Goal: Transaction & Acquisition: Book appointment/travel/reservation

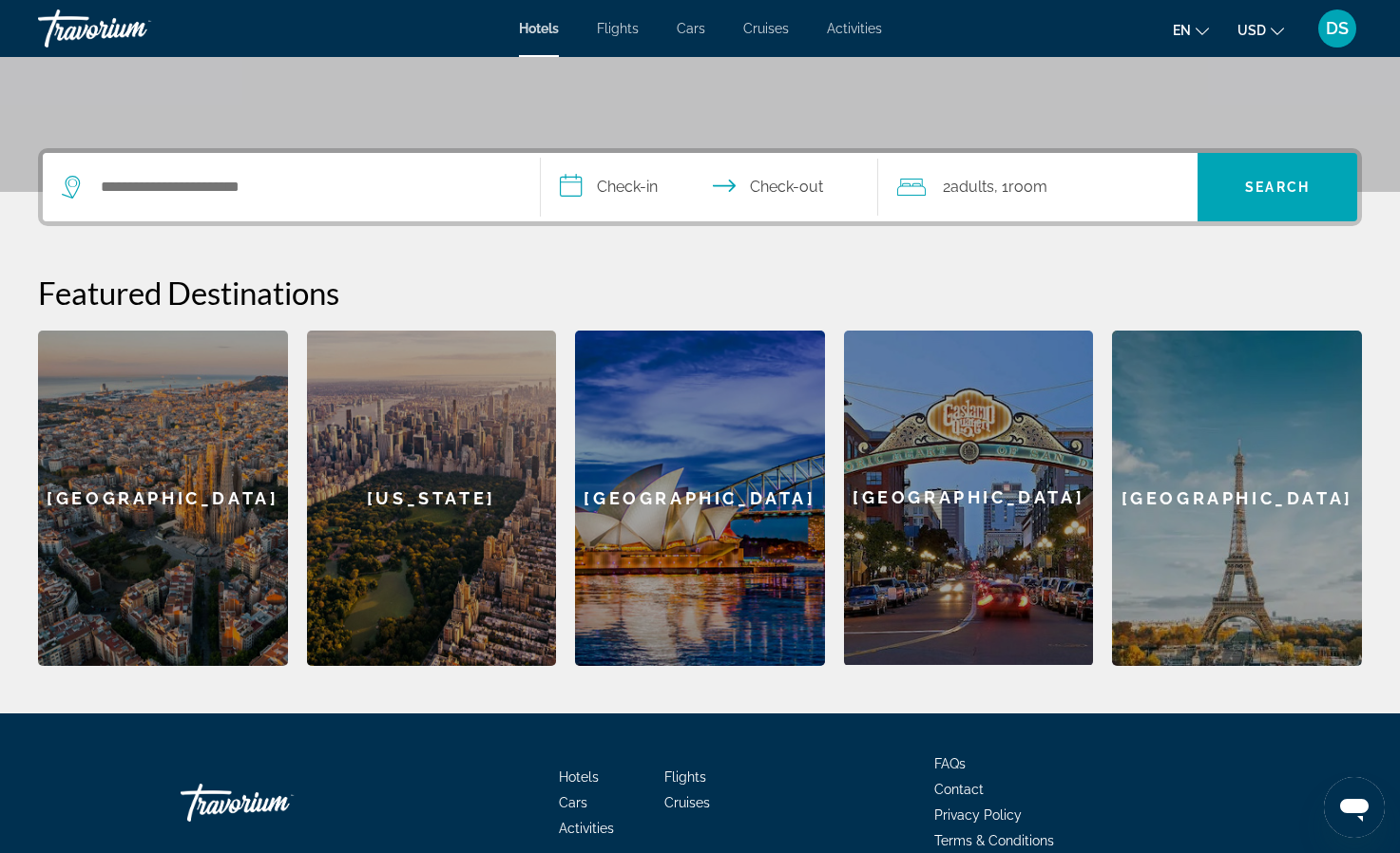
scroll to position [397, 0]
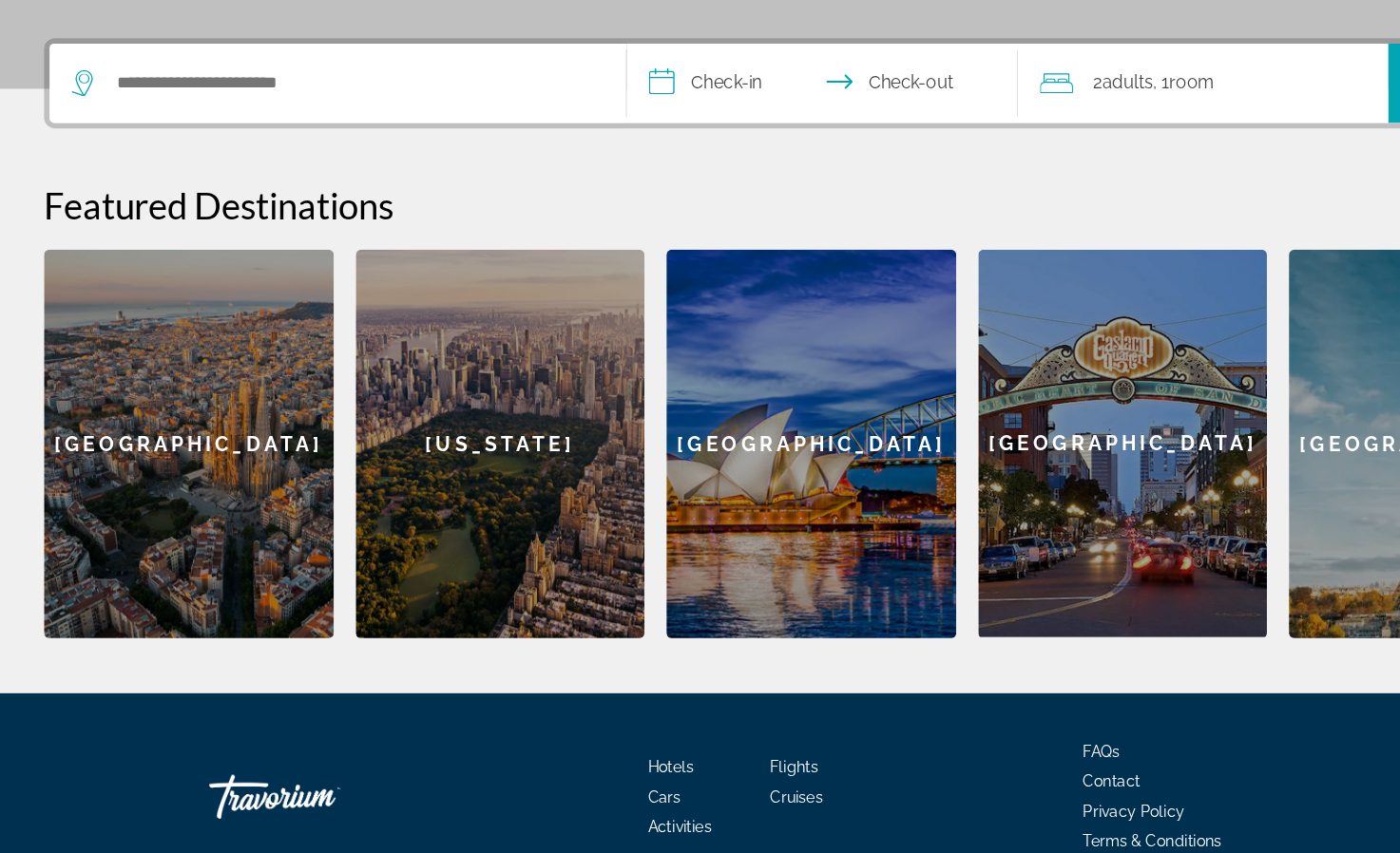
click at [173, 512] on div "[GEOGRAPHIC_DATA]" at bounding box center [163, 479] width 250 height 335
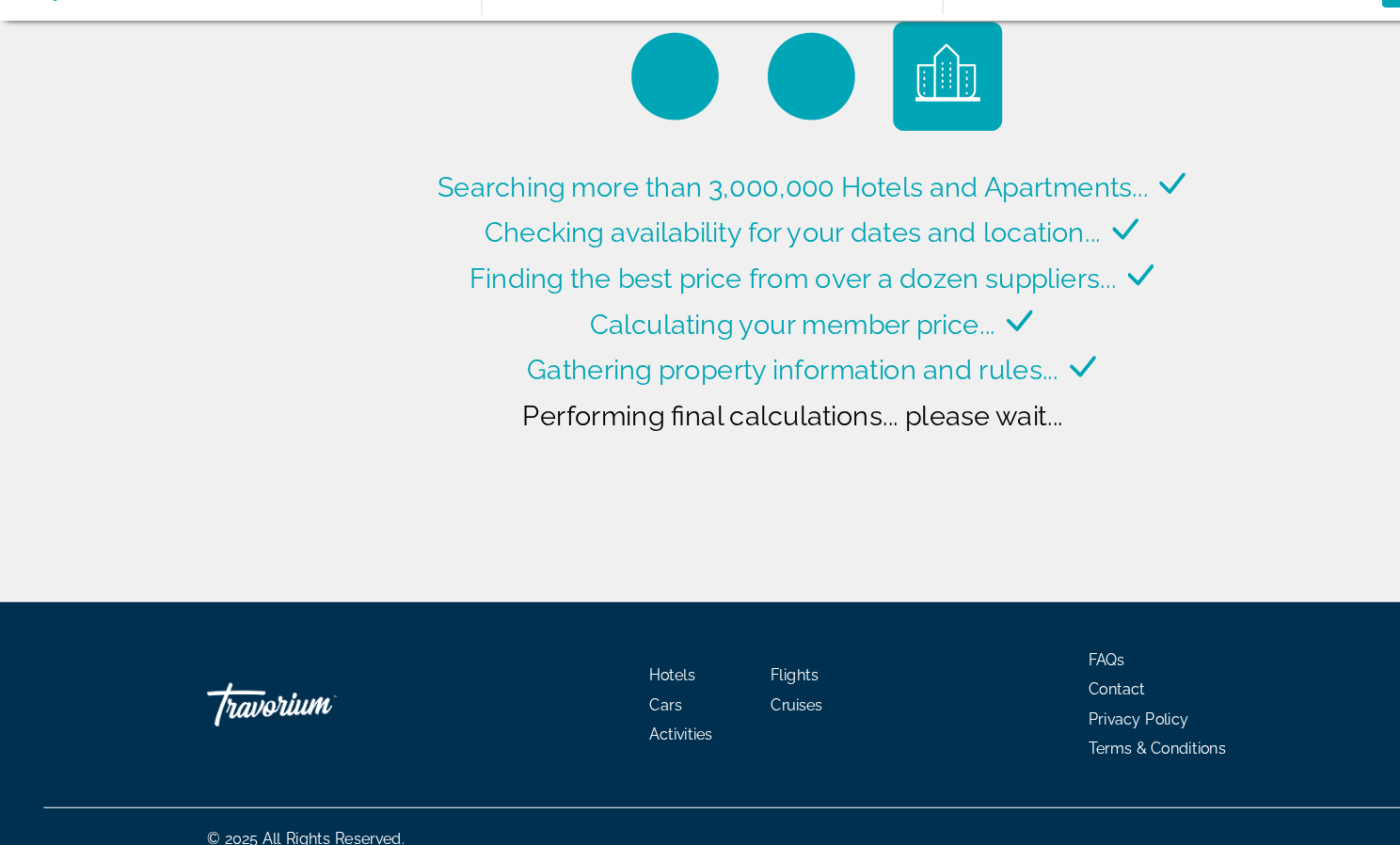
type input "**********"
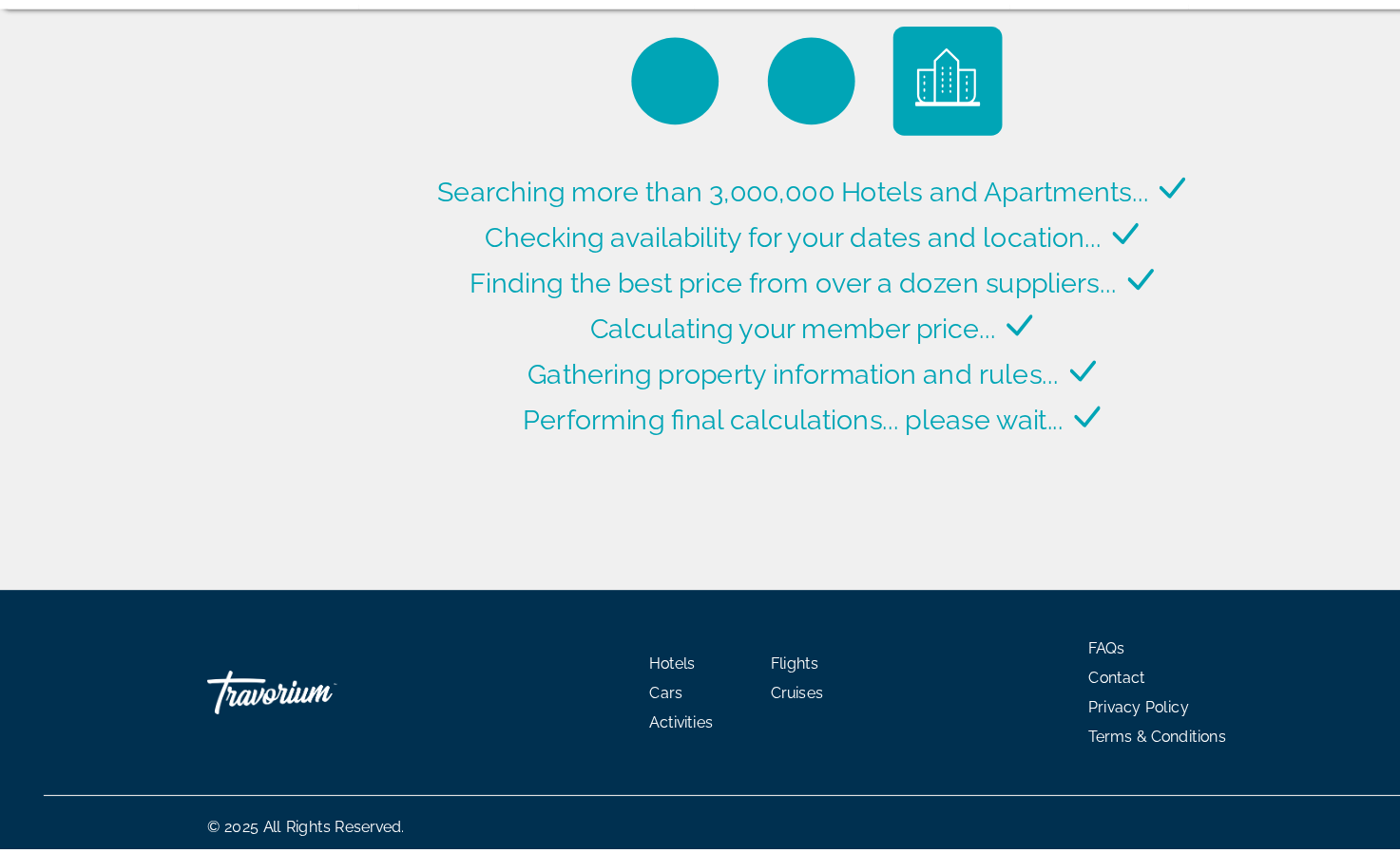
scroll to position [133, 0]
